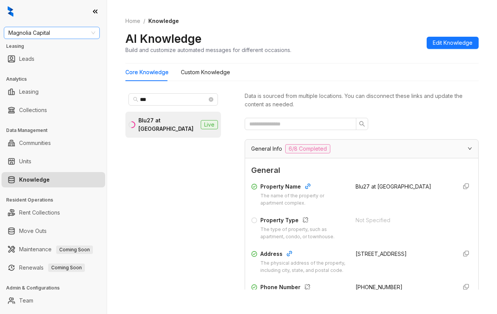
scroll to position [654, 0]
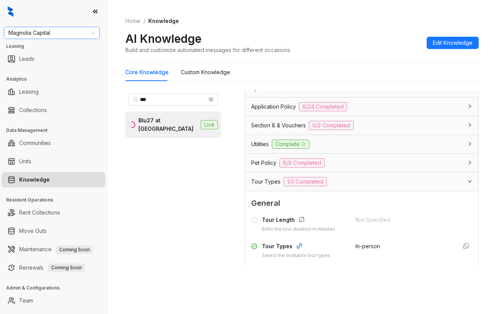
click at [63, 31] on span "Magnolia Capital" at bounding box center [51, 32] width 87 height 11
type input "****"
click at [47, 46] on div "[PERSON_NAME] [PERSON_NAME]" at bounding box center [52, 48] width 84 height 8
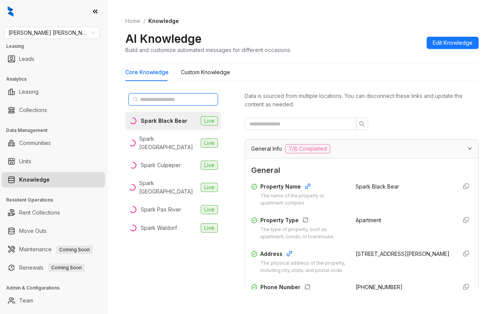
click at [188, 97] on input "text" at bounding box center [173, 99] width 67 height 8
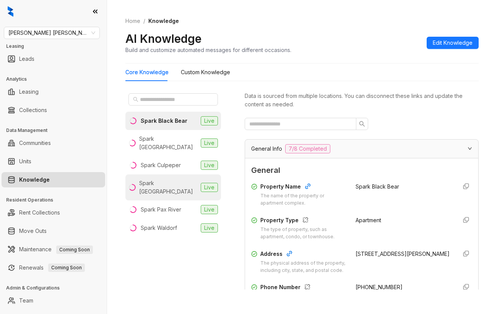
click at [169, 179] on div "Spark [GEOGRAPHIC_DATA]" at bounding box center [168, 187] width 59 height 17
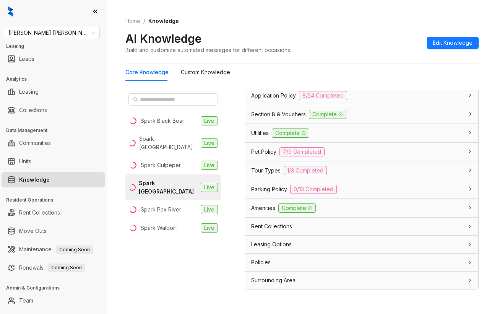
scroll to position [496, 0]
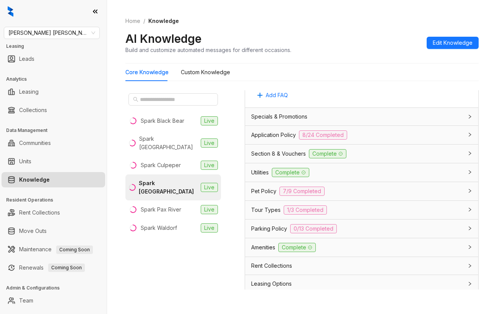
click at [362, 140] on div "Application Policy 8/24 Completed" at bounding box center [357, 134] width 212 height 9
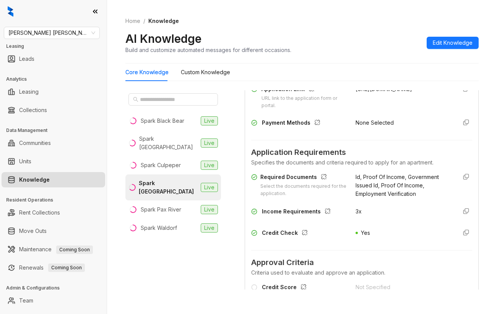
scroll to position [598, 0]
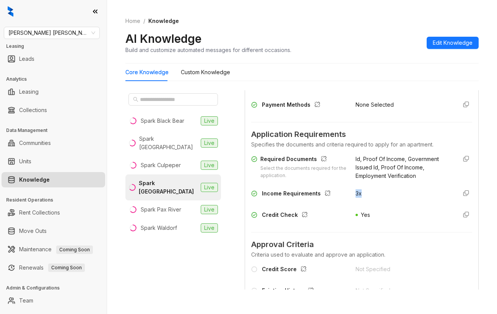
drag, startPoint x: 370, startPoint y: 201, endPoint x: 341, endPoint y: 202, distance: 29.1
click at [341, 202] on div "Income Requirements 3x" at bounding box center [361, 195] width 221 height 12
copy span "3x"
